Goal: Task Accomplishment & Management: Complete application form

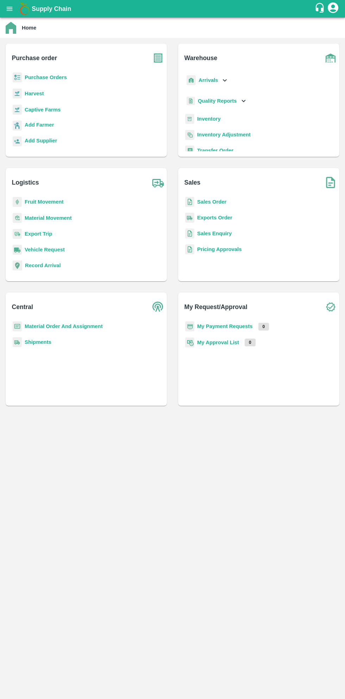
click at [42, 76] on b "Purchase Orders" at bounding box center [46, 78] width 42 height 6
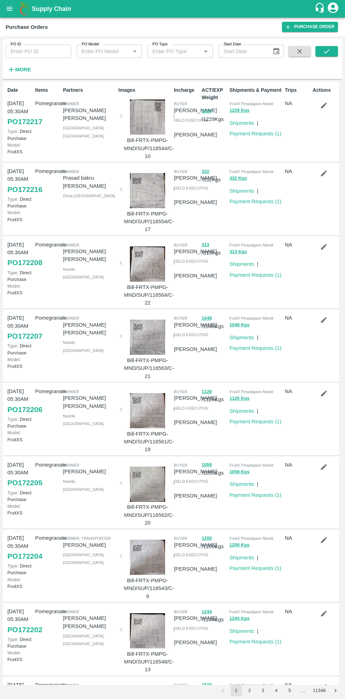
click at [26, 68] on strong "More" at bounding box center [23, 70] width 16 height 6
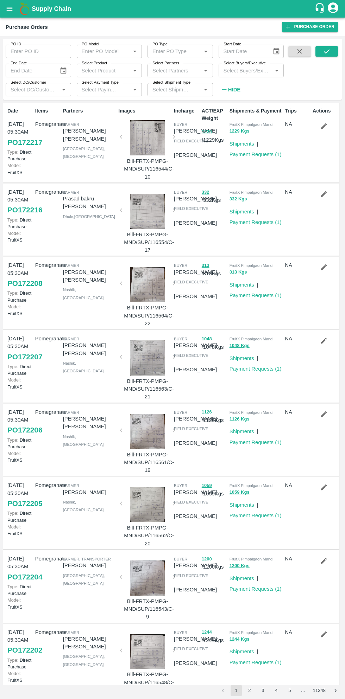
click at [247, 70] on input "Select Buyers/Executive" at bounding box center [246, 70] width 50 height 9
type input "sagar"
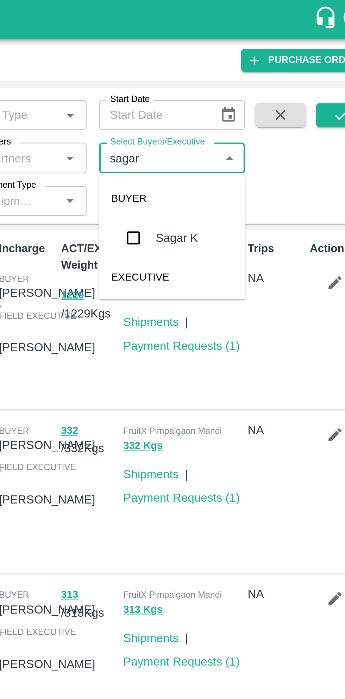
click at [233, 109] on input "checkbox" at bounding box center [234, 106] width 14 height 14
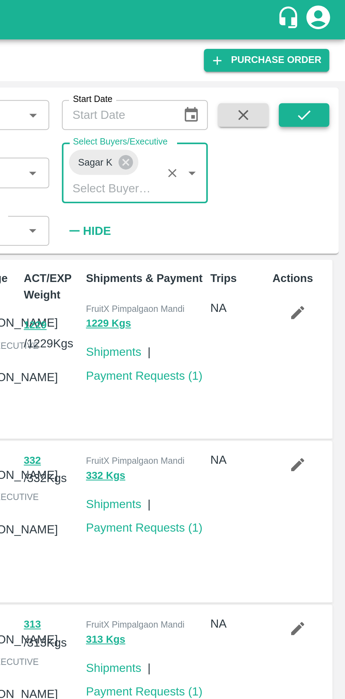
click at [330, 54] on icon "submit" at bounding box center [327, 51] width 8 height 8
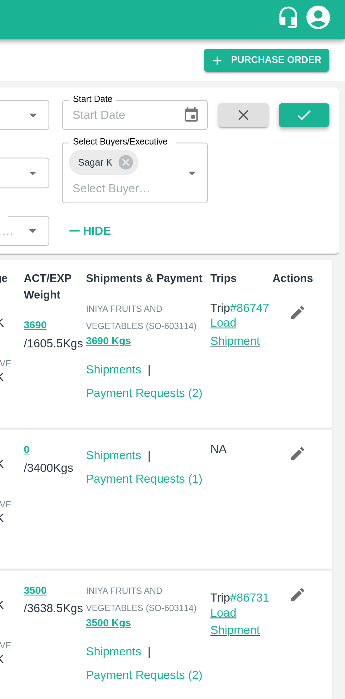
click at [317, 50] on button "submit" at bounding box center [326, 51] width 23 height 11
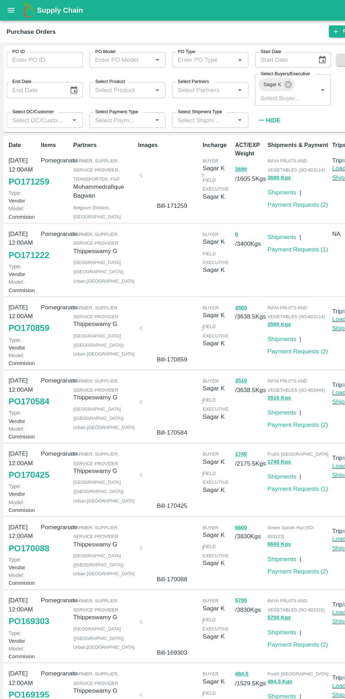
click at [28, 288] on link "PO 170859" at bounding box center [24, 281] width 35 height 13
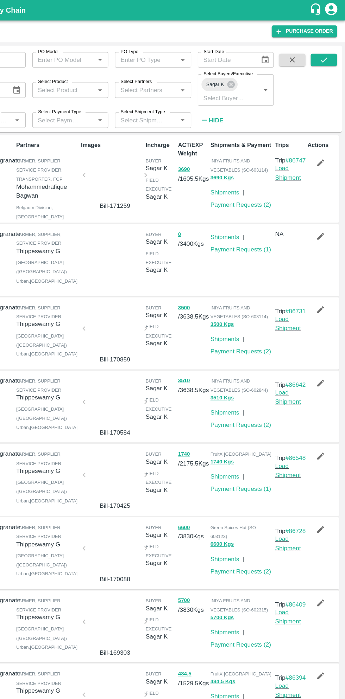
click at [323, 269] on icon "button" at bounding box center [324, 266] width 8 height 8
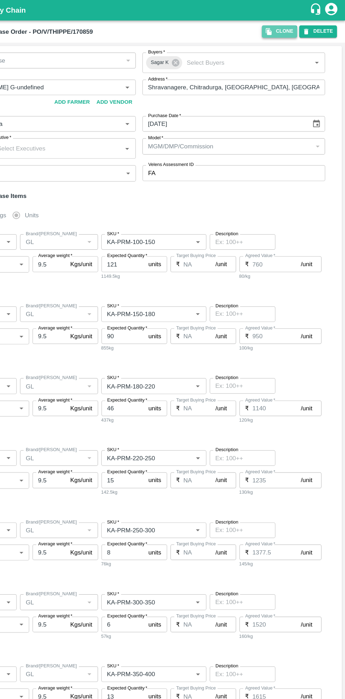
click at [288, 30] on button "Clone" at bounding box center [288, 27] width 30 height 10
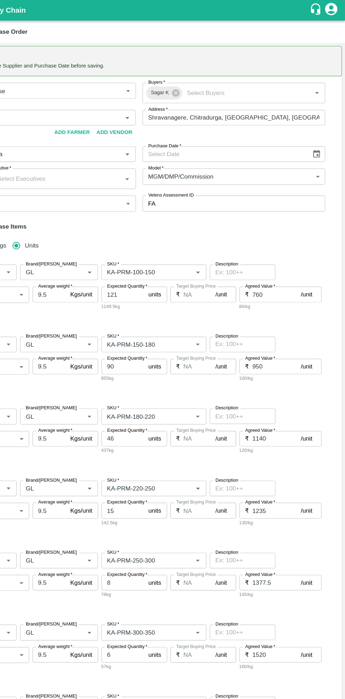
click at [317, 132] on icon "Choose date" at bounding box center [320, 132] width 8 height 8
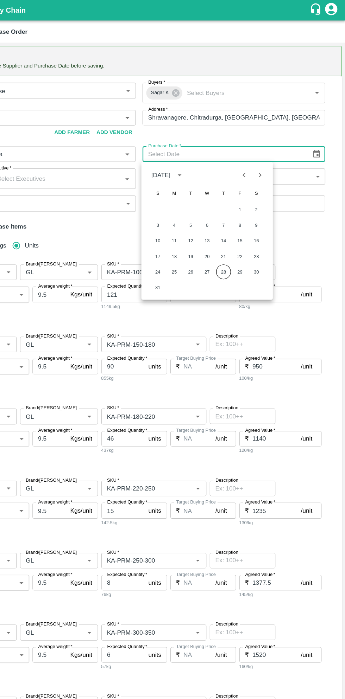
click at [240, 232] on button "28" at bounding box center [240, 233] width 13 height 13
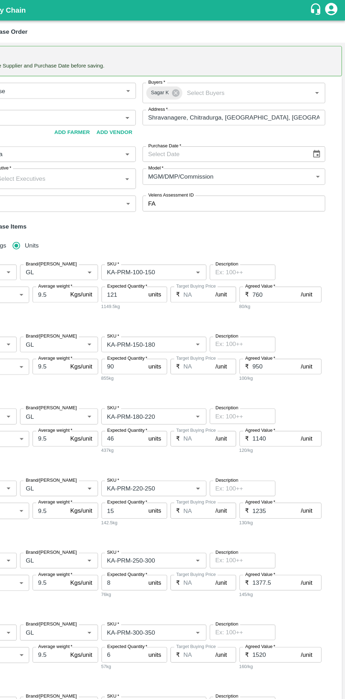
type input "28/08/2025"
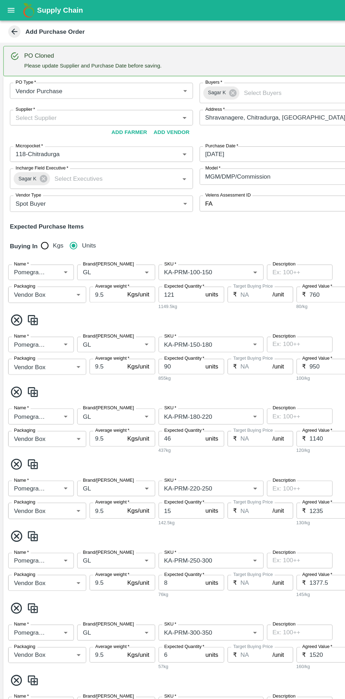
click at [83, 99] on input "Supplier   *" at bounding box center [81, 100] width 141 height 9
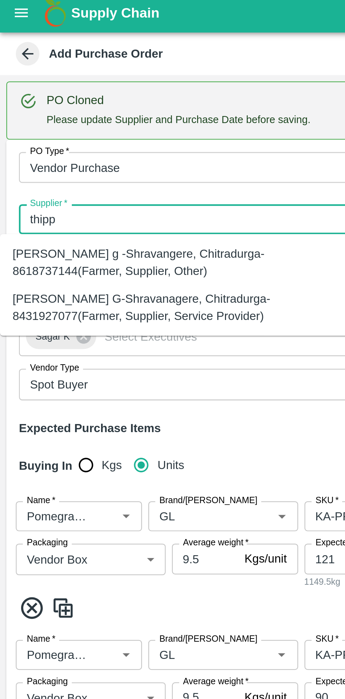
click at [93, 142] on div "Thippeswamy G-Shravanagere, Chitradurga-8431927077(Farmer, Supplier, Service Pr…" at bounding box center [78, 140] width 145 height 16
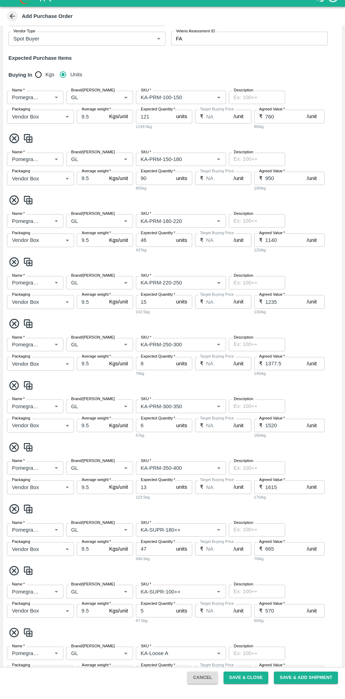
scroll to position [486, 0]
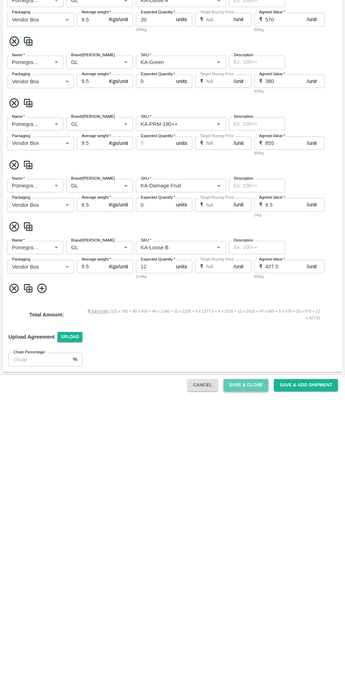
type input "Thippeswamy G-Shravanagere, Chitradurga-8431927077(Farmer, Supplier, Service Pr…"
click at [258, 687] on button "Save & Close" at bounding box center [245, 689] width 45 height 12
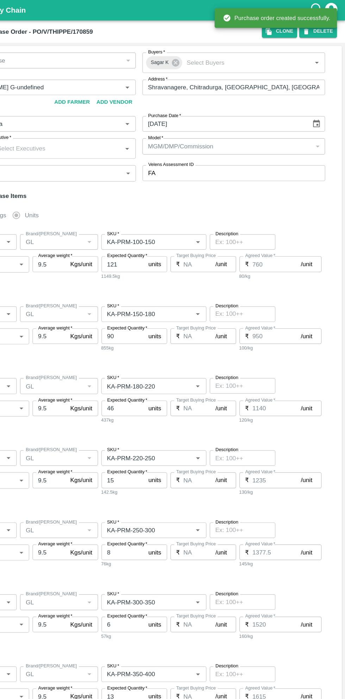
type input "Thippeswamy G-undefined"
type input "118-Chitradurga"
type input "Pomegranate"
type input "GL"
type input "KA-PRM-100-150"
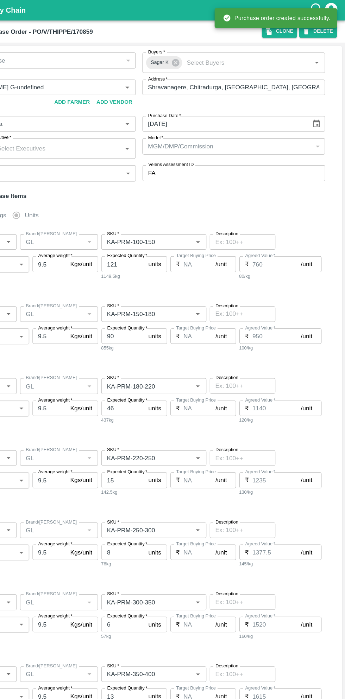
type input "NA"
type input "Pomegranate"
type input "GL"
type input "KA-PRM-150-180"
type input "NA"
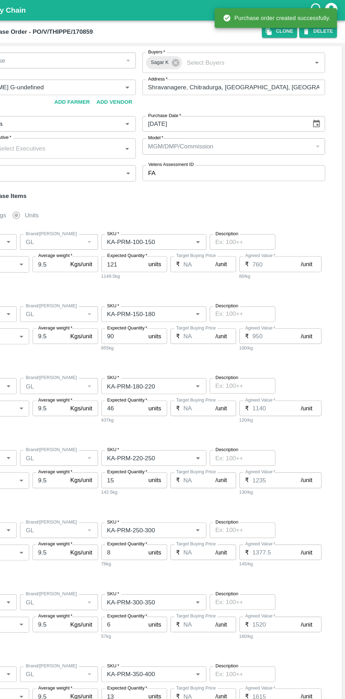
type input "Pomegranate"
type input "GL"
type input "KA-PRM-180-220"
type input "NA"
type input "Pomegranate"
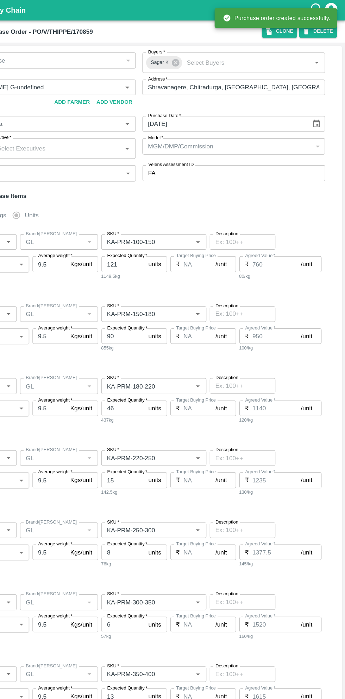
type input "GL"
type input "KA-PRM-220-250"
type input "NA"
type input "Pomegranate"
type input "GL"
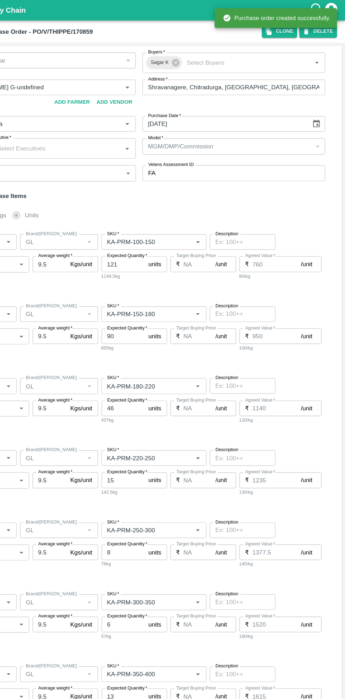
type input "KA-PRM-250-300"
type input "NA"
type input "Pomegranate"
type input "GL"
type input "KA-PRM-300-350"
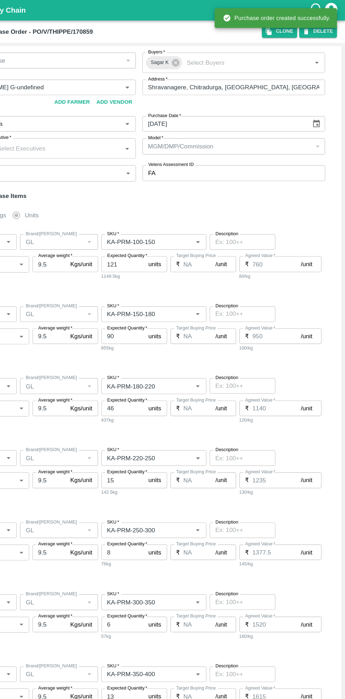
type input "NA"
type input "Pomegranate"
type input "GL"
type input "KA-PRM-350-400"
type input "NA"
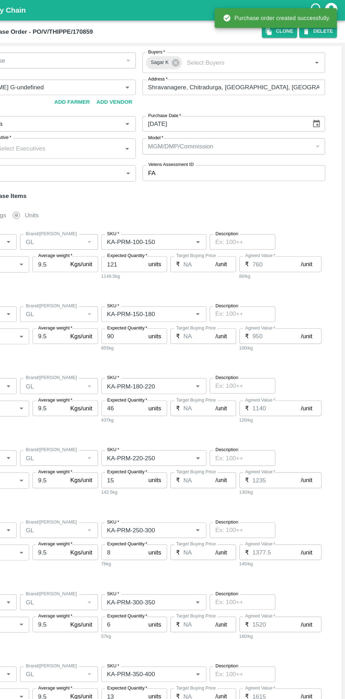
type input "Pomegranate"
type input "GL"
type input "KA-SUPR-180++"
type input "NA"
type input "Pomegranate"
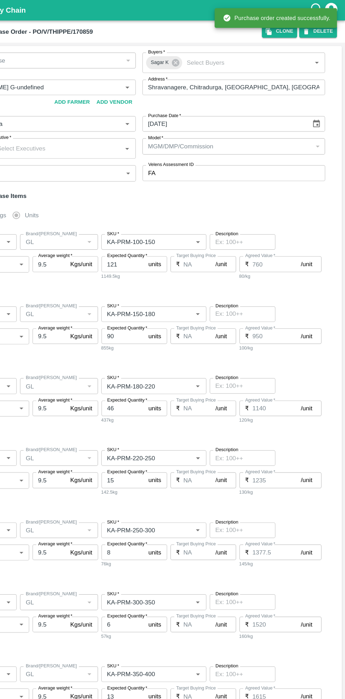
type input "GL"
type input "KA-SUPR-100++"
type input "NA"
type input "Pomegranate"
type input "GL"
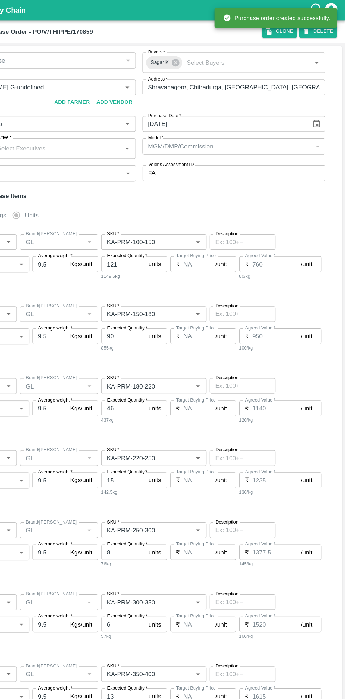
type input "KA-Loose A"
type input "NA"
type input "Pomegranate"
type input "GL"
type input "KA-Green"
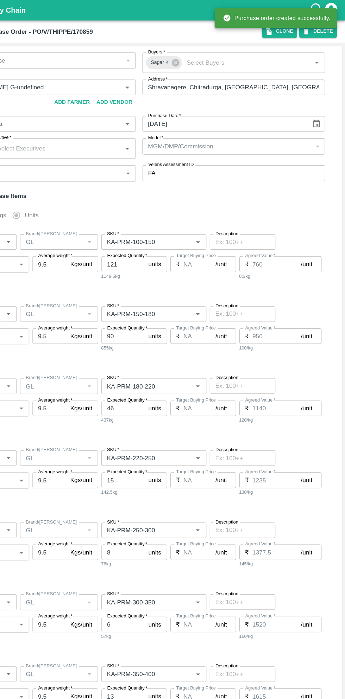
type input "NA"
type input "Pomegranate"
type input "GL"
type input "KA-PRM-180++"
type input "NA"
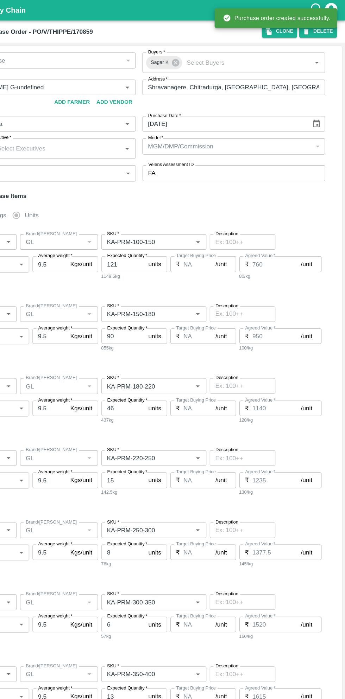
type input "Pomegranate"
type input "GL"
type input "KA-Damage Fruit"
type input "NA"
type input "Pomegranate"
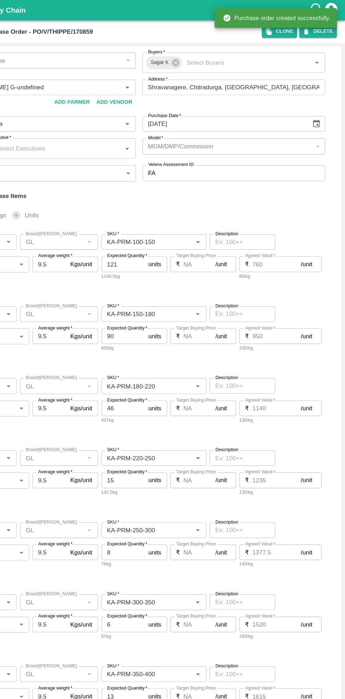
type input "GL"
type input "KA-Loose B"
type input "NA"
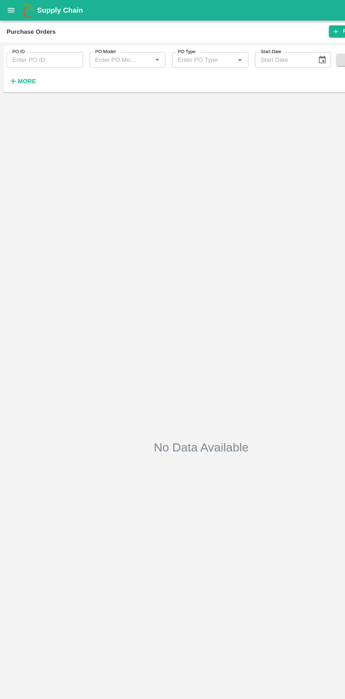
click at [21, 72] on strong "More" at bounding box center [23, 70] width 16 height 6
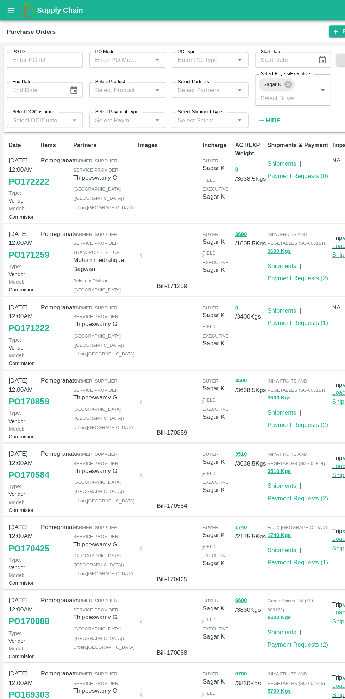
click at [24, 162] on link "PO 172222" at bounding box center [24, 156] width 35 height 13
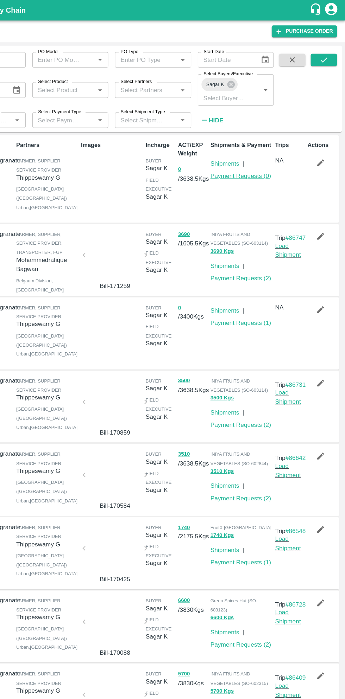
click at [254, 152] on link "Payment Requests ( 0 )" at bounding box center [255, 151] width 52 height 6
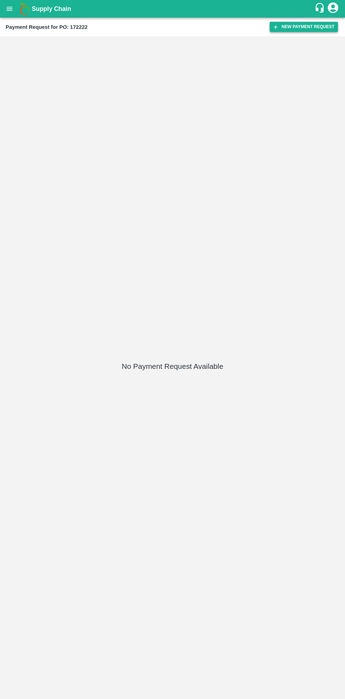
click at [303, 30] on button "New Payment Request" at bounding box center [303, 27] width 68 height 10
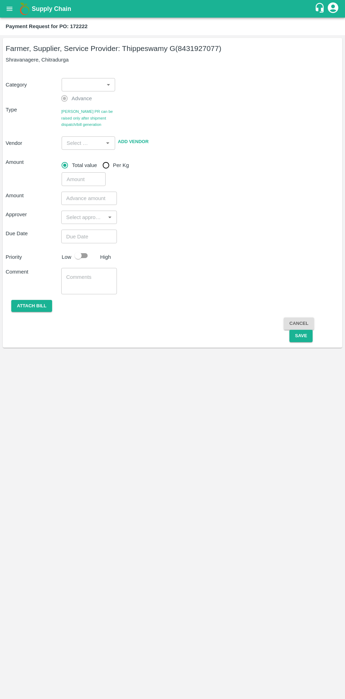
click at [89, 88] on body "Supply Chain Payment Request for PO: 172222 Farmer, Supplier, Service Provider:…" at bounding box center [172, 349] width 345 height 699
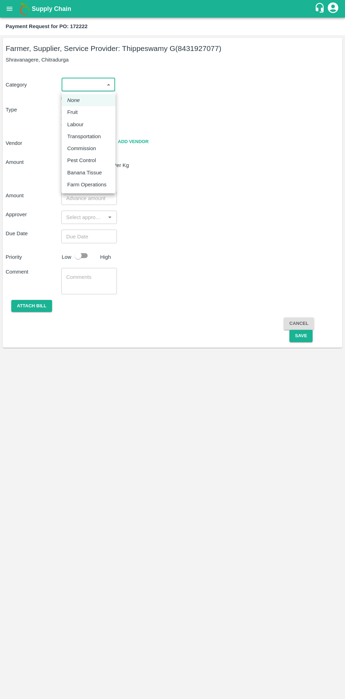
click at [72, 112] on p "Fruit" at bounding box center [72, 112] width 11 height 8
type input "1"
type input "[PERSON_NAME] G - 8431927077(Farmer, Supplier, Service Provider)"
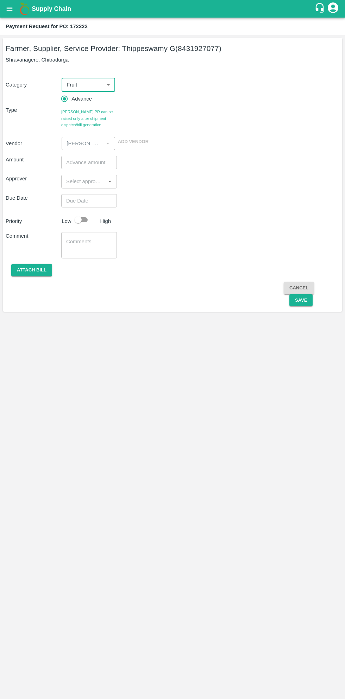
click at [86, 164] on input "number" at bounding box center [89, 162] width 56 height 13
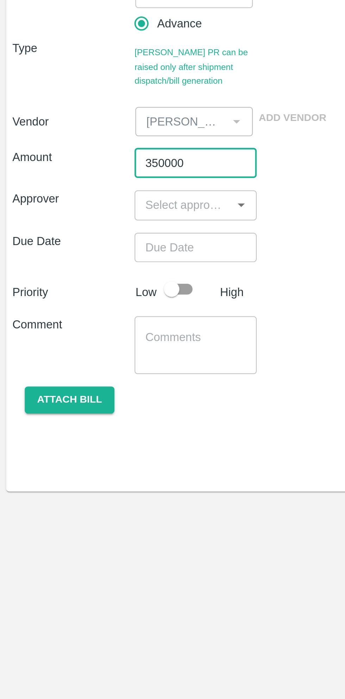
type input "350000"
click at [80, 182] on input "input" at bounding box center [83, 181] width 40 height 9
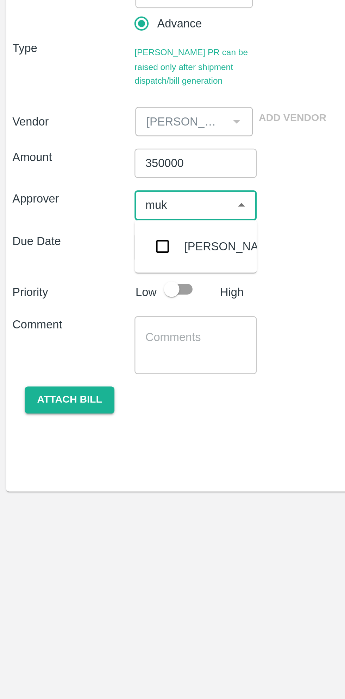
type input "muku"
click at [77, 203] on input "checkbox" at bounding box center [74, 200] width 14 height 14
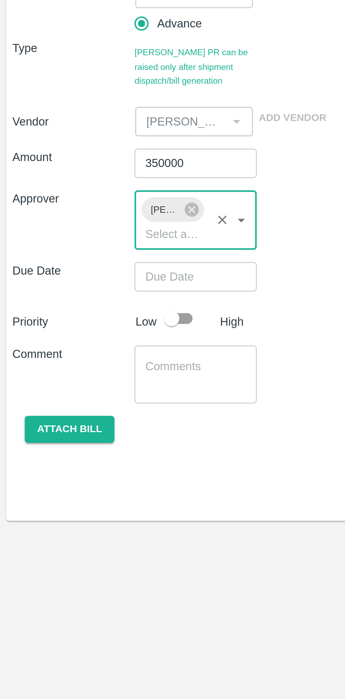
click at [100, 160] on input "350000" at bounding box center [89, 162] width 56 height 13
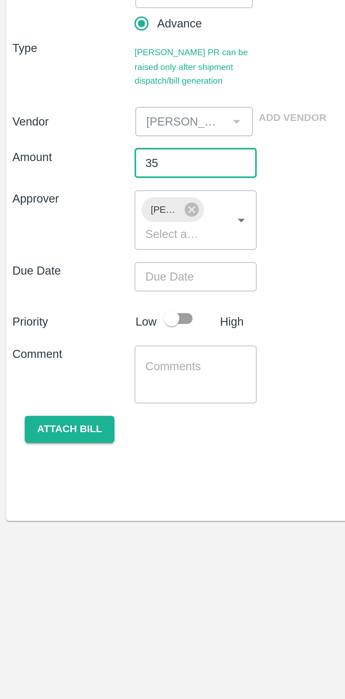
type input "3"
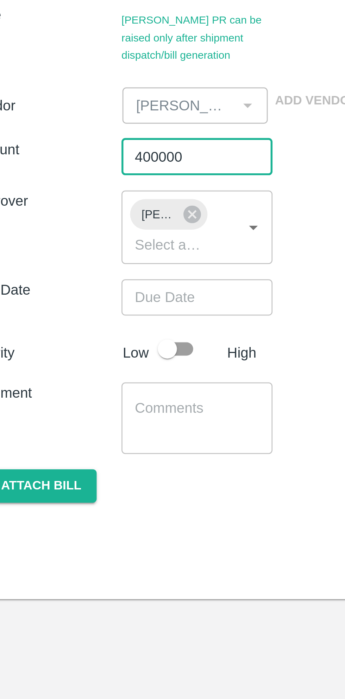
type input "400000"
click at [95, 212] on input "Choose date" at bounding box center [86, 214] width 51 height 13
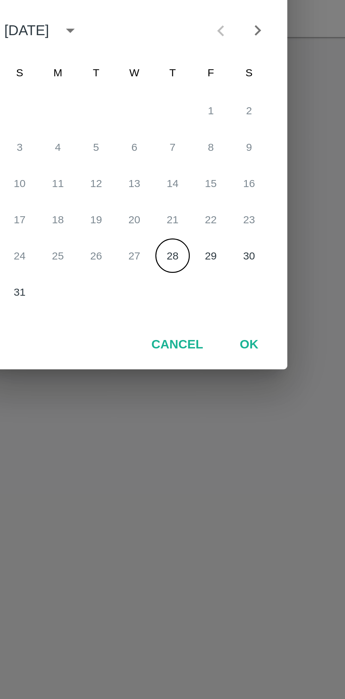
click at [185, 405] on button "28" at bounding box center [186, 406] width 13 height 13
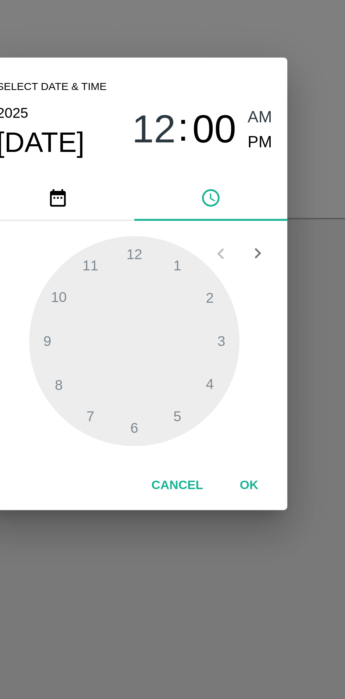
click at [221, 297] on span "PM" at bounding box center [218, 297] width 9 height 9
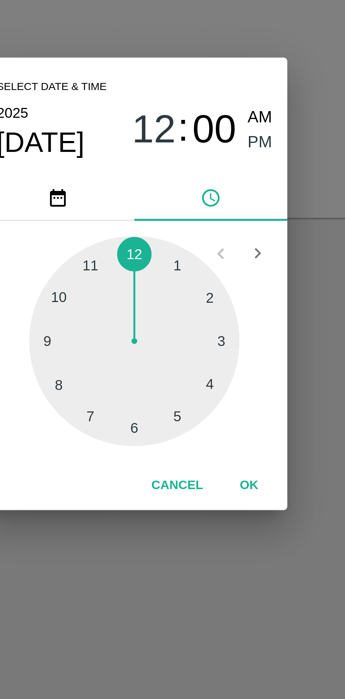
click at [173, 339] on div at bounding box center [172, 370] width 77 height 77
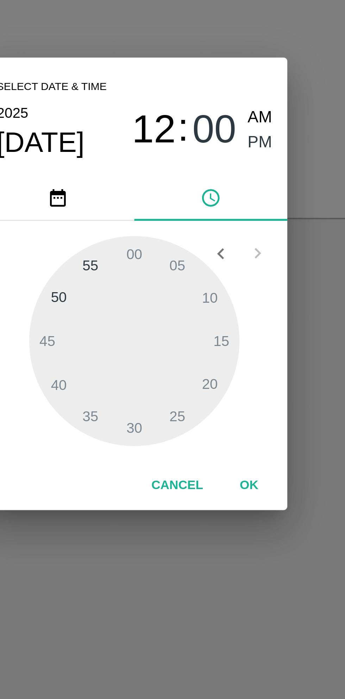
click at [158, 341] on div at bounding box center [172, 370] width 77 height 77
type input "[DATE] 12:56 PM"
click at [215, 425] on button "OK" at bounding box center [214, 424] width 23 height 12
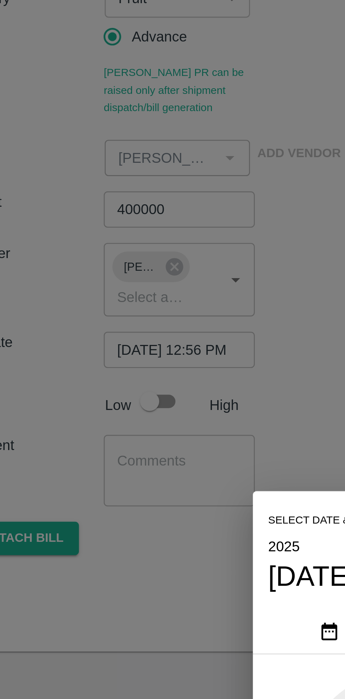
scroll to position [0, 5]
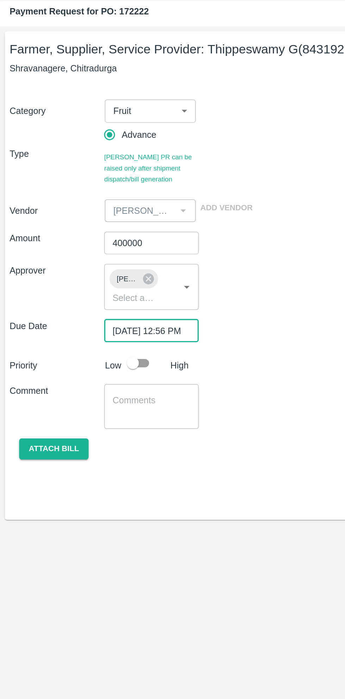
click at [83, 230] on input "checkbox" at bounding box center [78, 233] width 40 height 13
checkbox input "true"
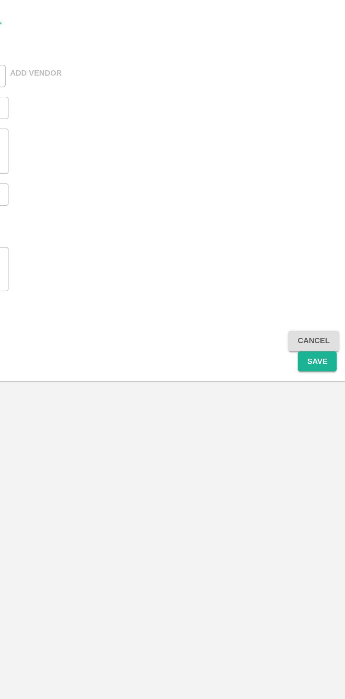
scroll to position [0, 0]
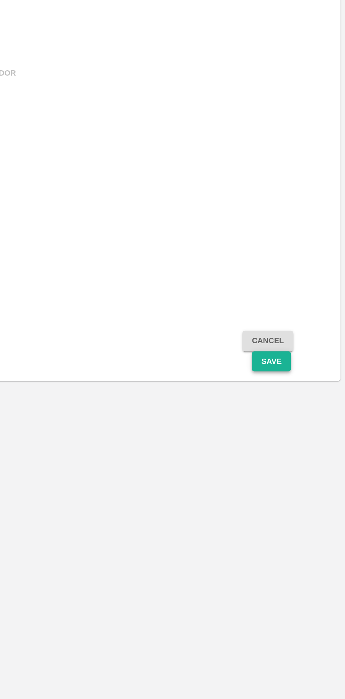
click at [305, 316] on button "Save" at bounding box center [300, 314] width 23 height 12
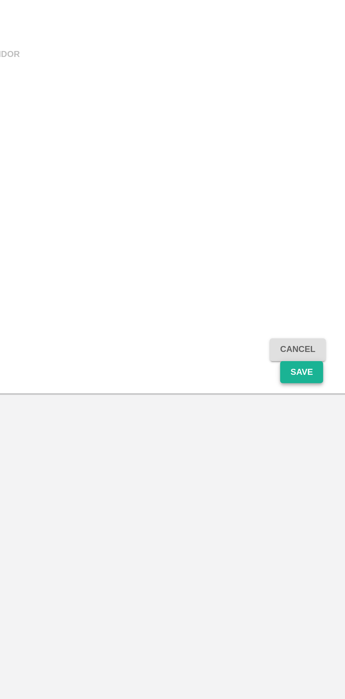
click at [306, 317] on button "Save" at bounding box center [300, 314] width 23 height 12
